Goal: Information Seeking & Learning: Learn about a topic

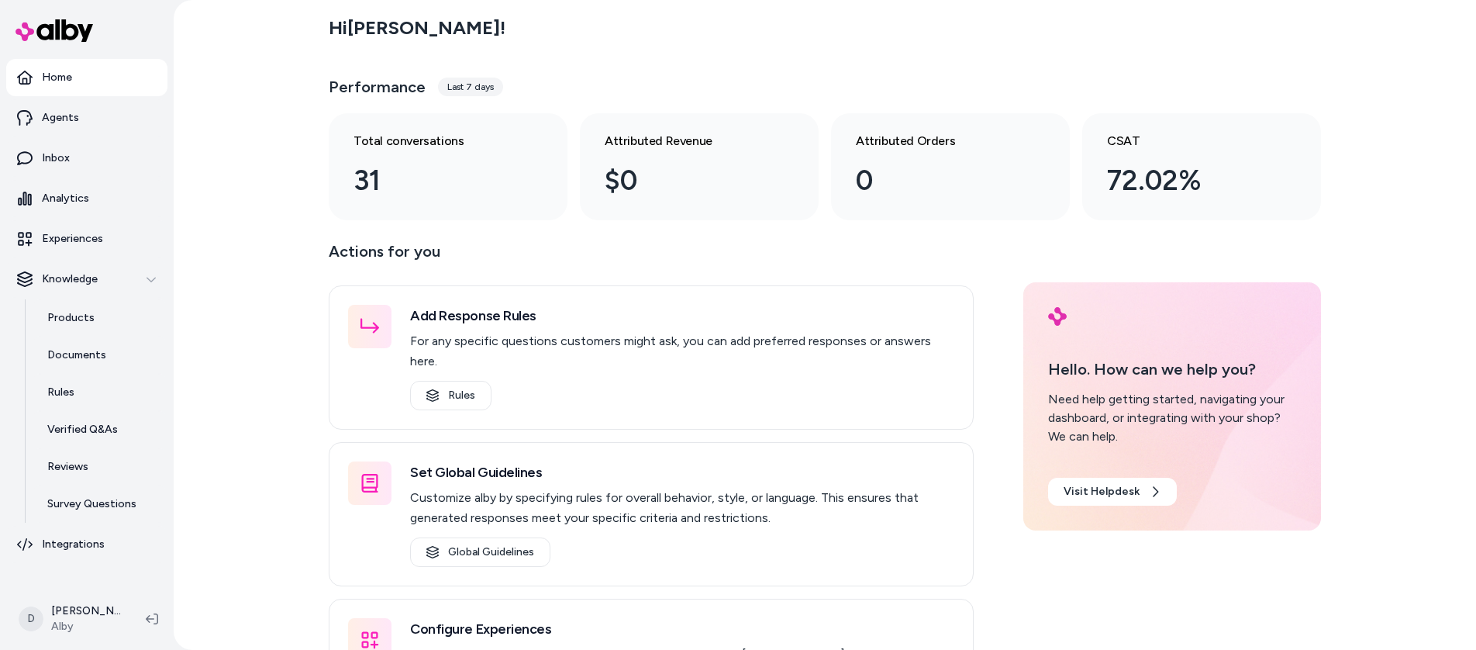
click at [298, 292] on div "Hi [PERSON_NAME] ! Performance Last 7 days Total conversations 31 Attributed Re…" at bounding box center [825, 325] width 1302 height 650
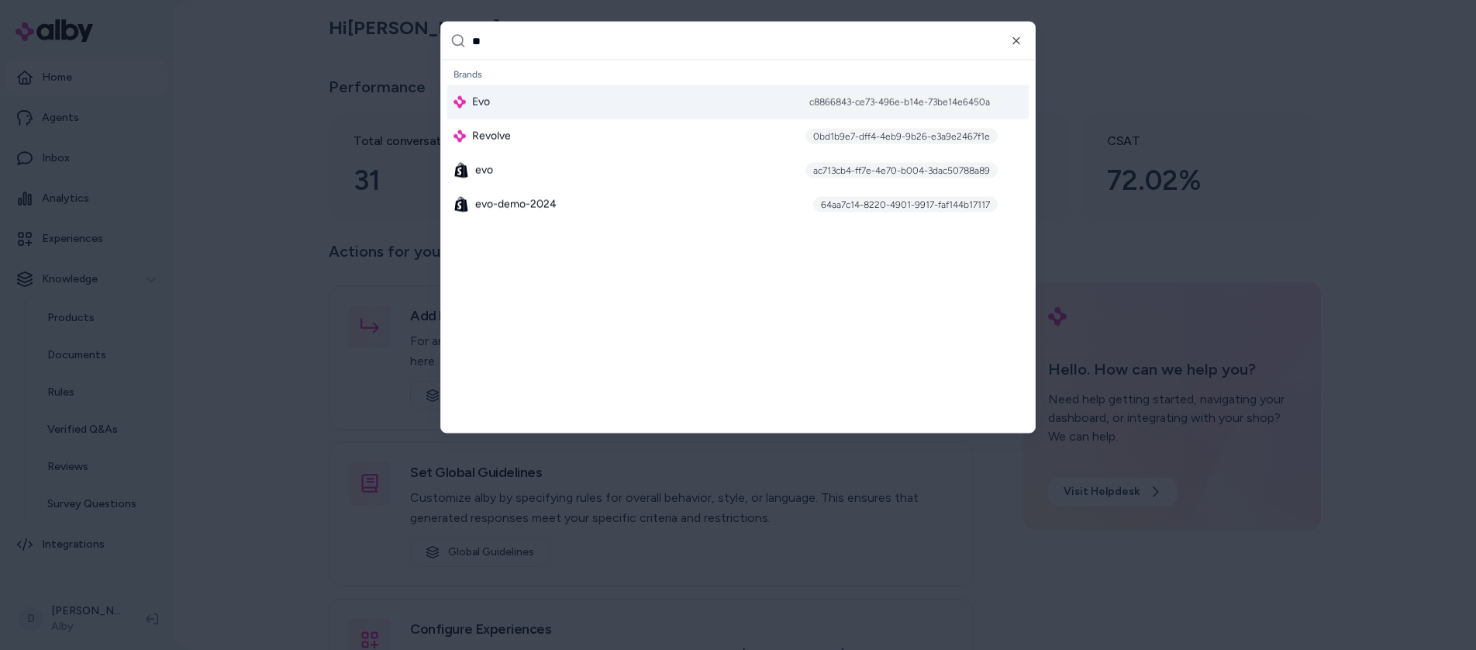
type input "*"
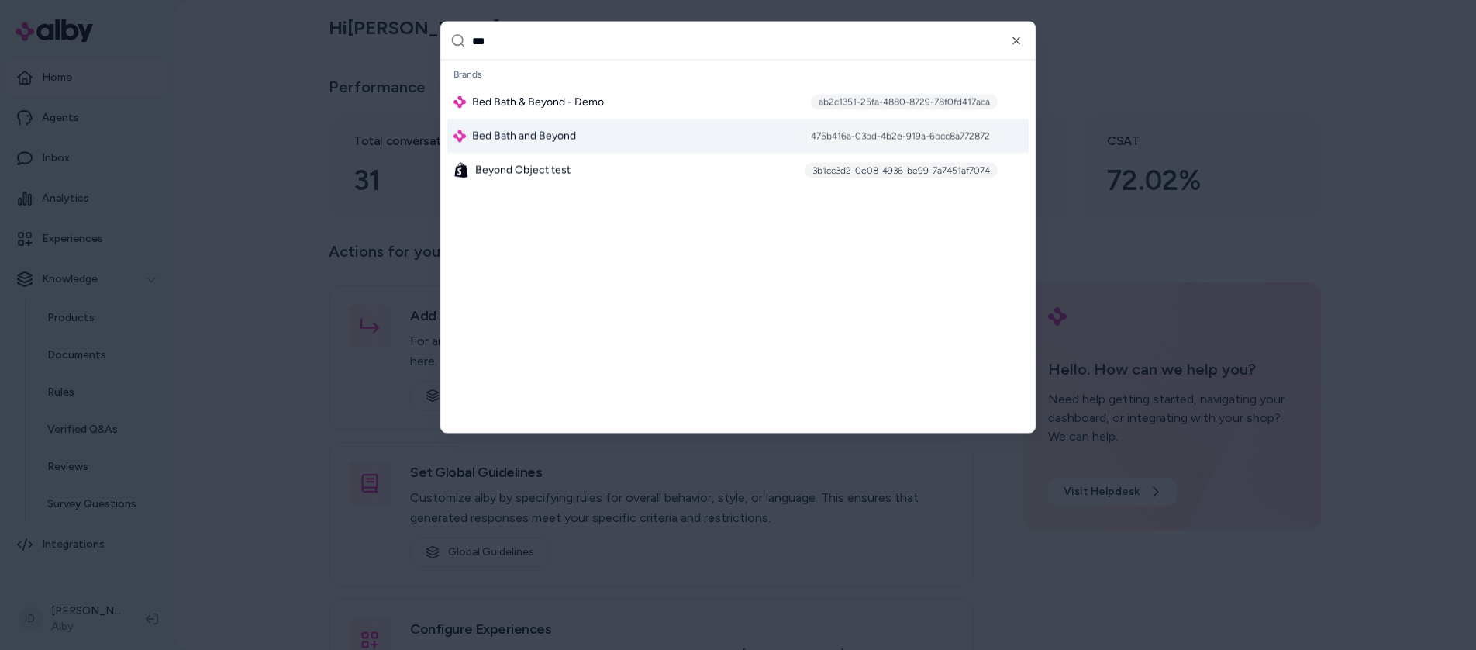
type input "***"
click at [542, 132] on span "Bed Bath and Beyond" at bounding box center [524, 137] width 104 height 16
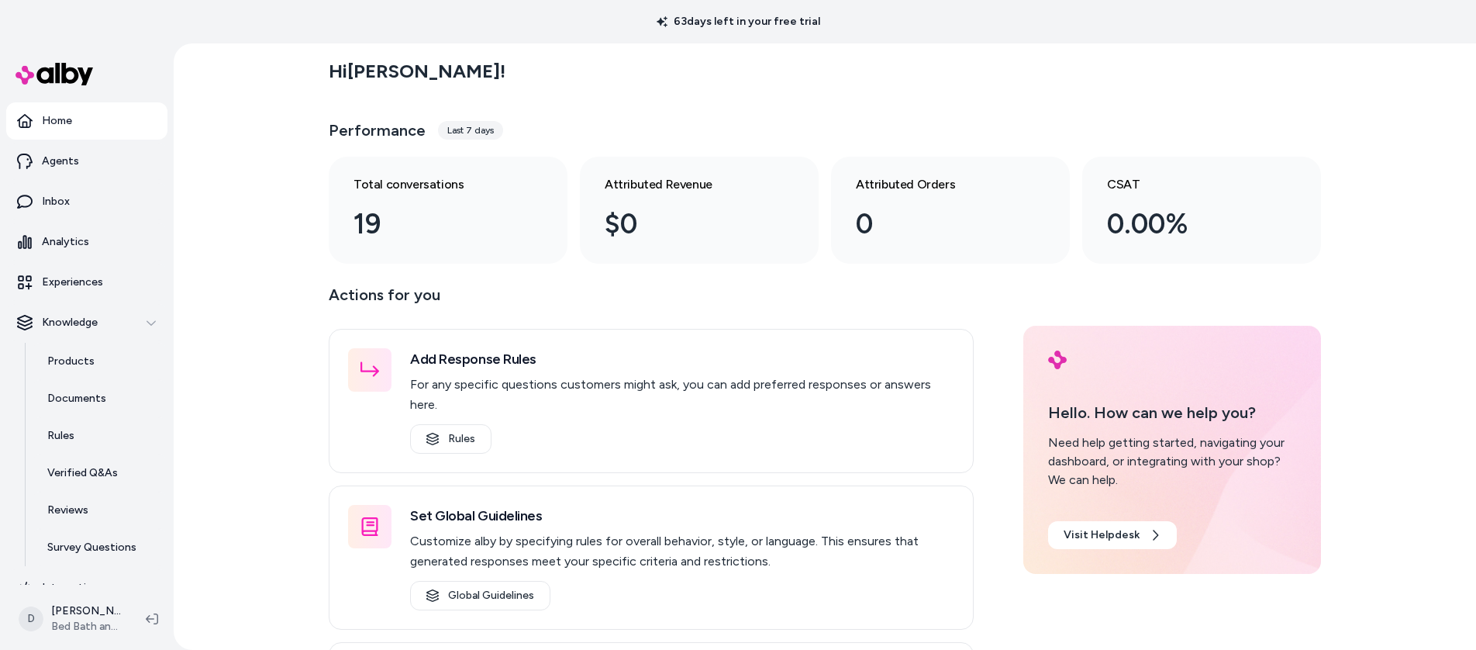
click at [185, 326] on div "Hi Daniel ! Performance Last 7 days Total conversations 19 Attributed Revenue $…" at bounding box center [825, 346] width 1302 height 606
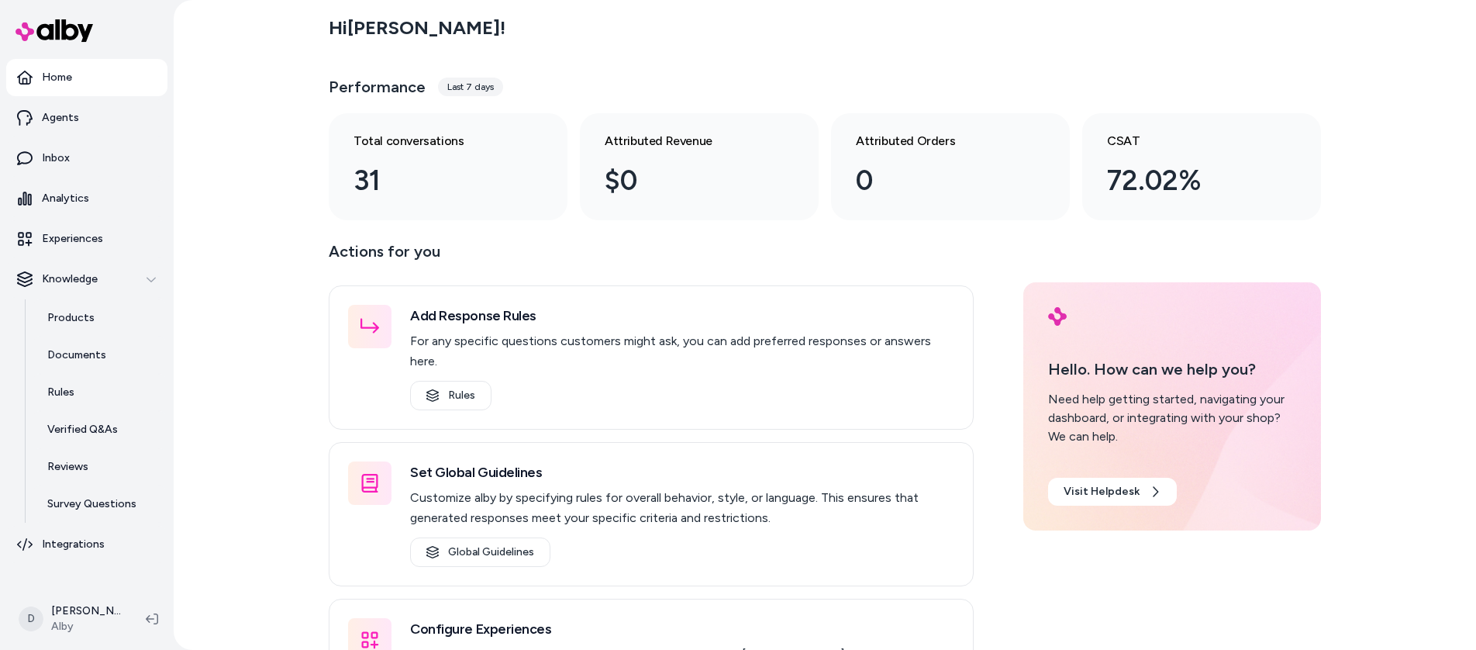
click at [242, 265] on div "Hi [PERSON_NAME] ! Performance Last 7 days Total conversations 31 Attributed Re…" at bounding box center [825, 325] width 1302 height 650
click at [88, 311] on p "Products" at bounding box center [70, 318] width 47 height 16
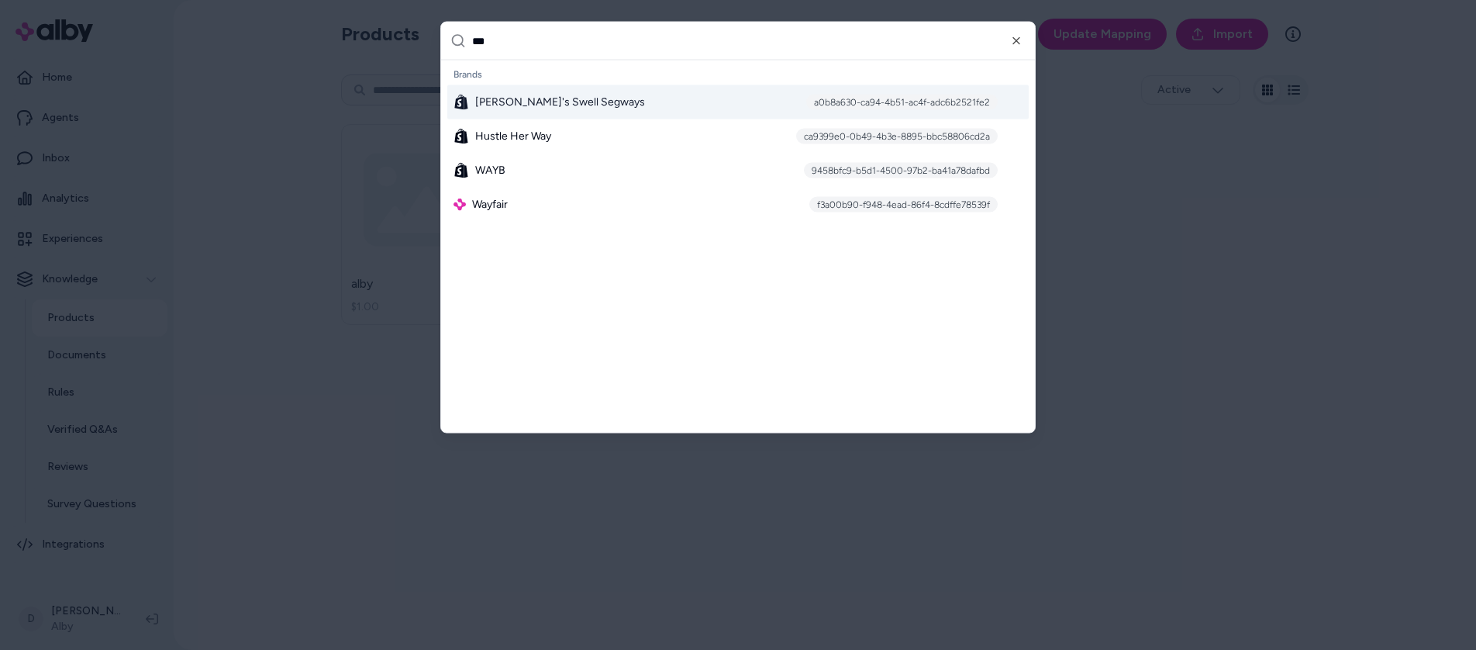
type input "****"
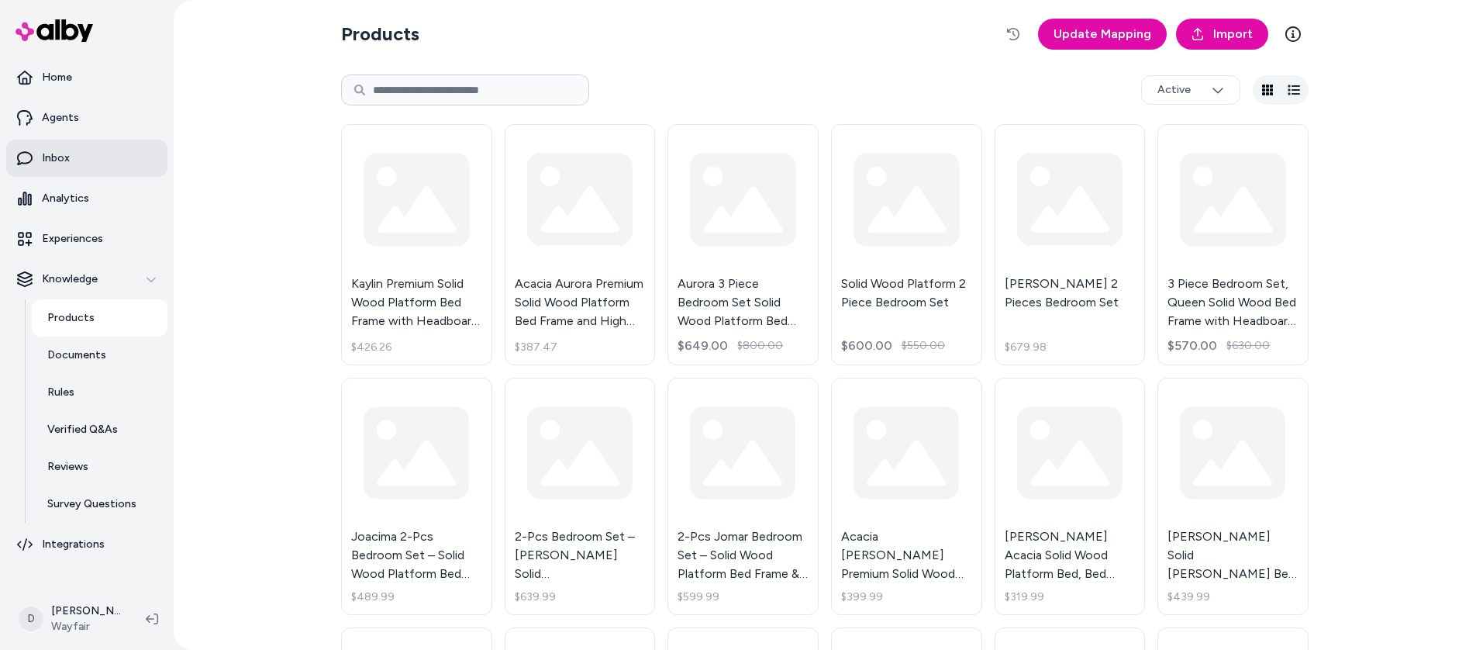
click at [62, 160] on p "Inbox" at bounding box center [56, 158] width 28 height 16
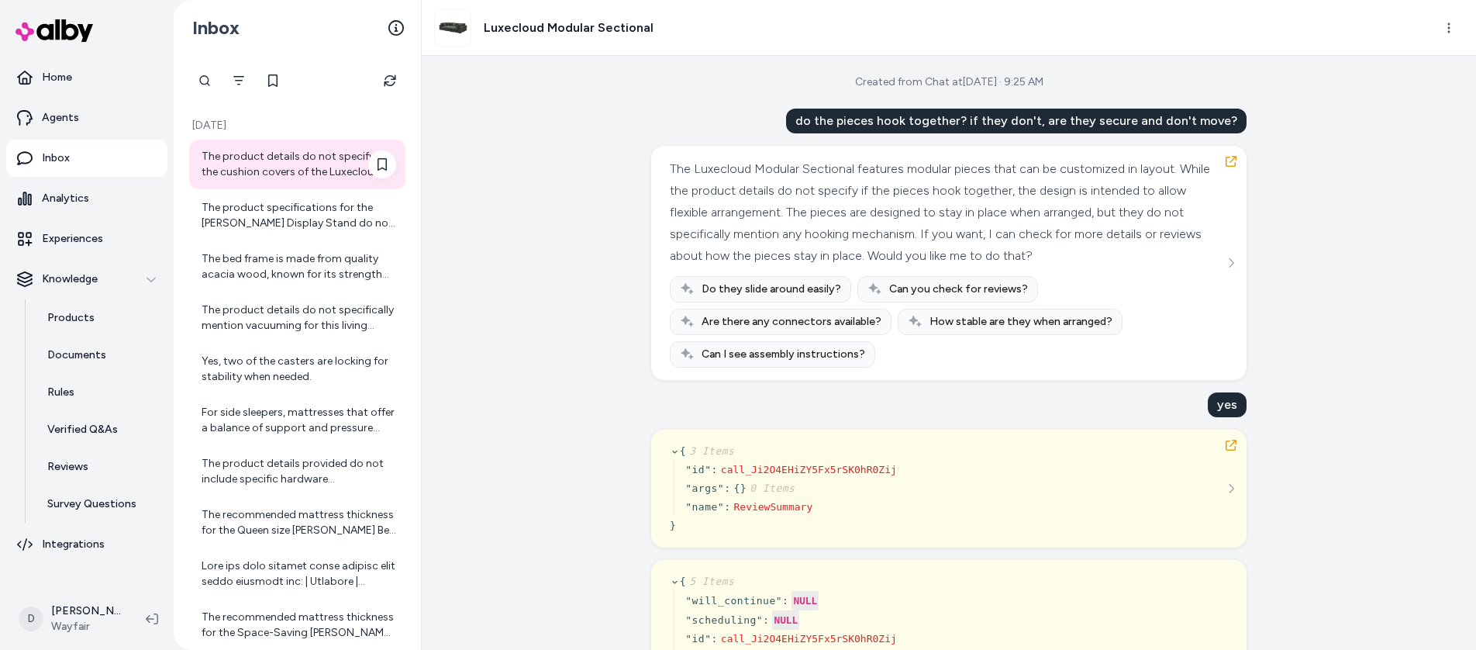
click at [294, 165] on div "The product details do not specify if the cushion covers of the Luxecloud Modul…" at bounding box center [299, 164] width 195 height 31
click at [313, 205] on div "The product specifications for the [PERSON_NAME] Display Stand do not provide t…" at bounding box center [299, 215] width 195 height 31
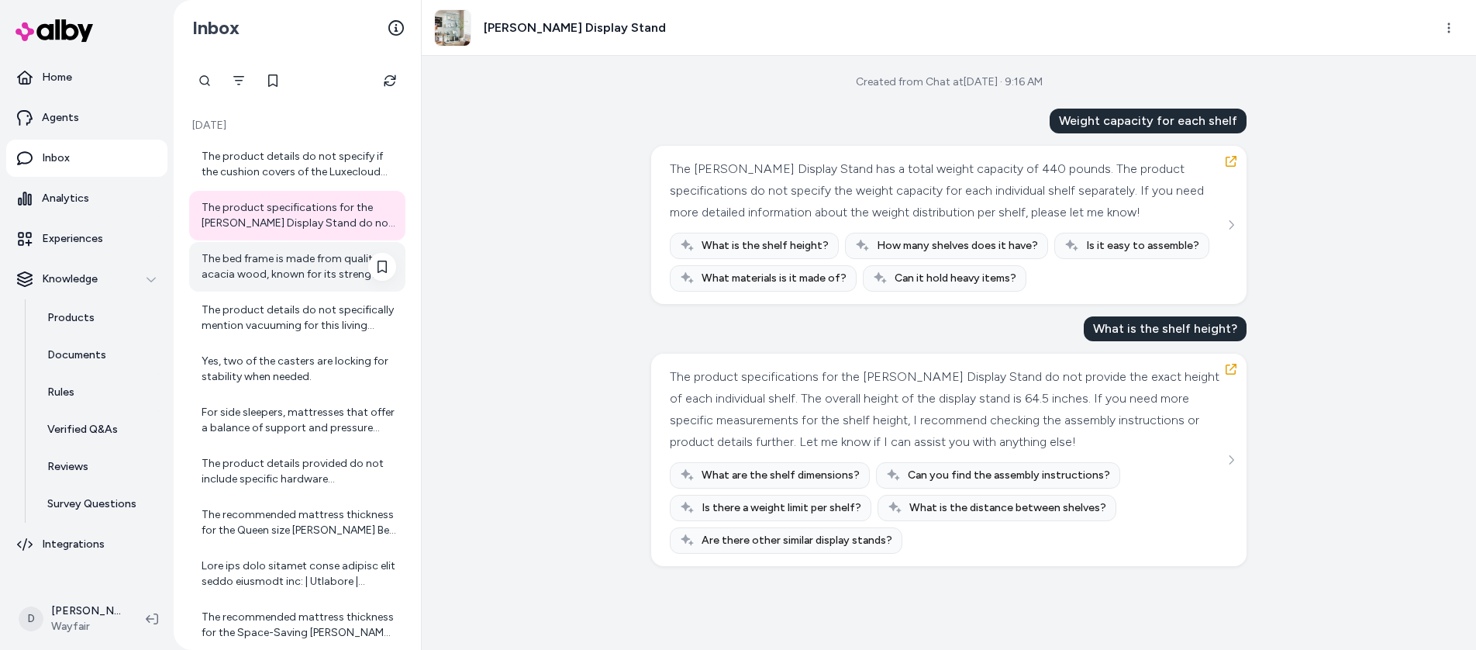
click at [309, 267] on div "The bed frame is made from quality acacia wood, known for its strength and beau…" at bounding box center [299, 266] width 195 height 31
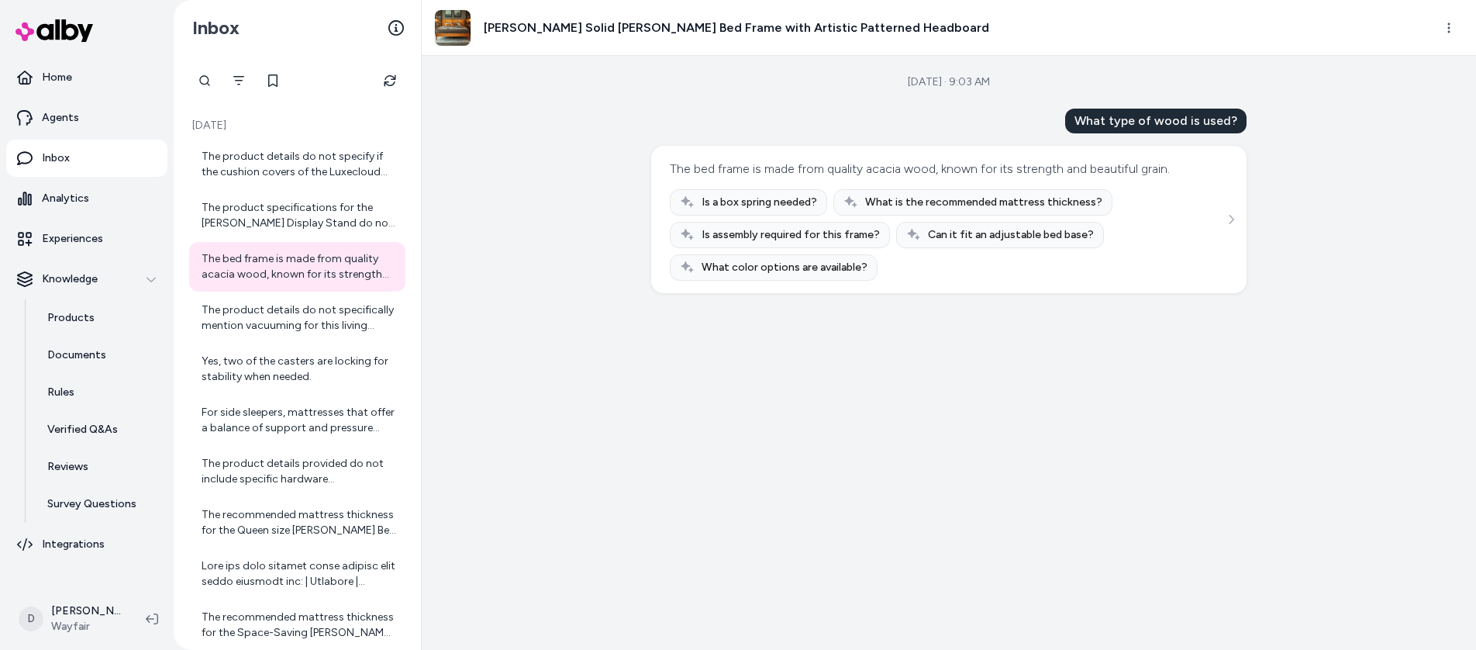
click at [579, 27] on h3 "Kalleen Solid Wood Bed Frame with Artistic Patterned Headboard" at bounding box center [736, 28] width 505 height 19
click at [1436, 21] on html "Home Agents Inbox Analytics Experiences Knowledge Products Documents Rules Veri…" at bounding box center [738, 325] width 1476 height 650
click at [1356, 116] on link "View product detail page" at bounding box center [1379, 112] width 164 height 25
